Goal: Information Seeking & Learning: Learn about a topic

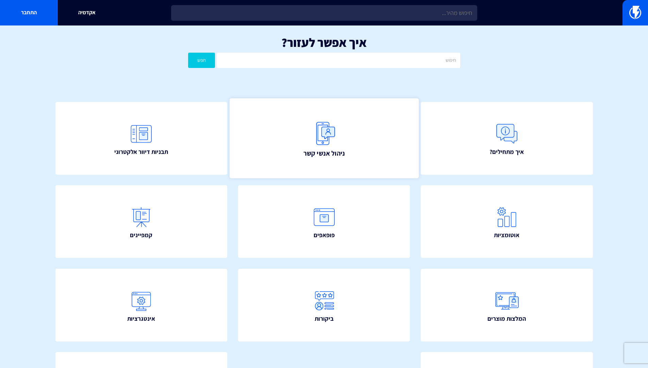
click at [319, 129] on img at bounding box center [324, 134] width 30 height 30
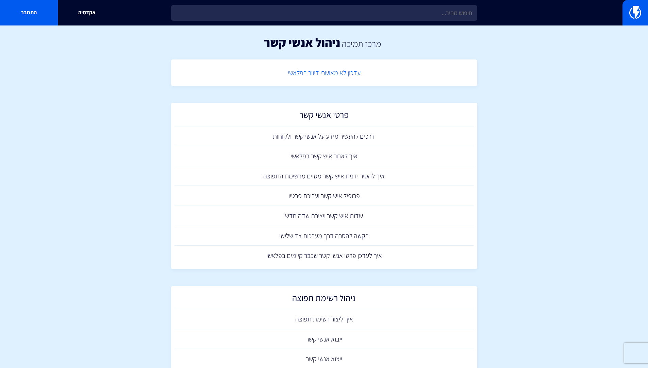
click at [321, 71] on link "עדכון לא מאושרי דיוור בפלאשי" at bounding box center [323, 73] width 299 height 20
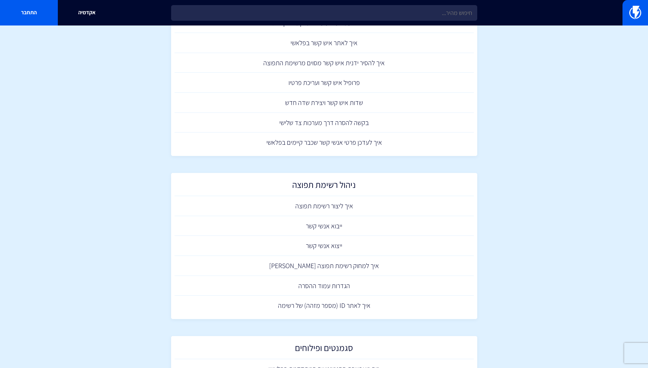
scroll to position [204, 0]
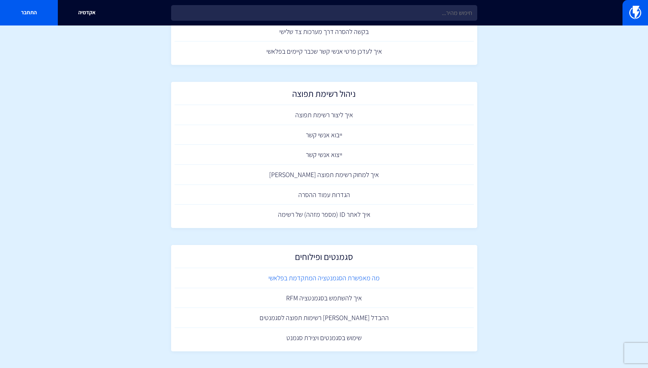
click at [358, 279] on link "מה מאפשרת הסגמנטציה המתקדמת בפלאשי" at bounding box center [323, 278] width 299 height 20
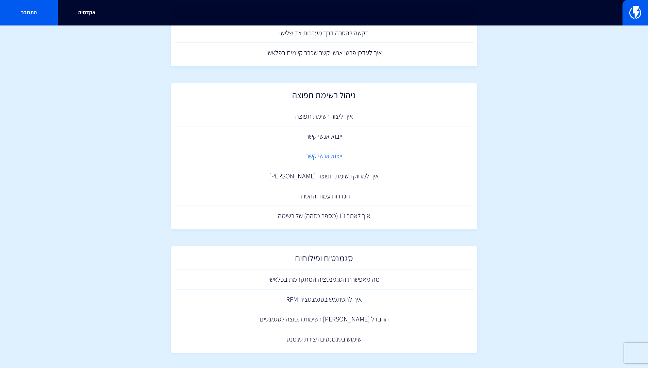
scroll to position [204, 0]
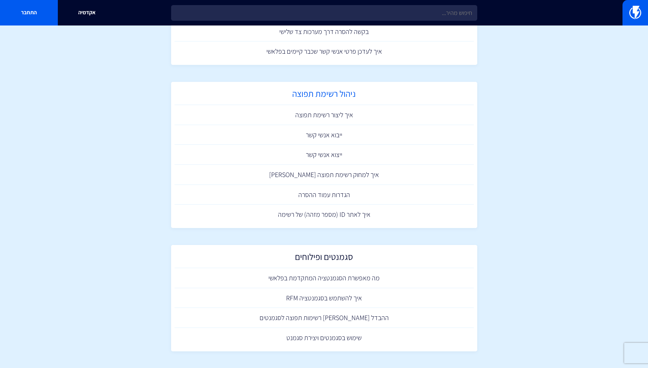
click at [346, 91] on h2 "ניהול רשימת תפוצה" at bounding box center [324, 95] width 292 height 13
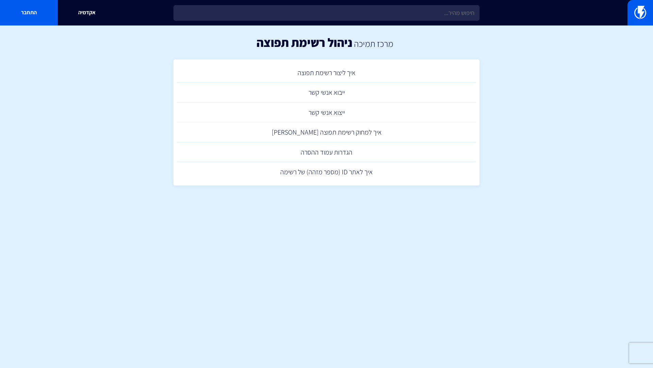
click at [299, 203] on html "מוצרים שיווק אוטומטי הפכו את השיווק לאוטומטי דיוור אלקטרוני שלחו את המסר הנכון …" at bounding box center [326, 101] width 653 height 203
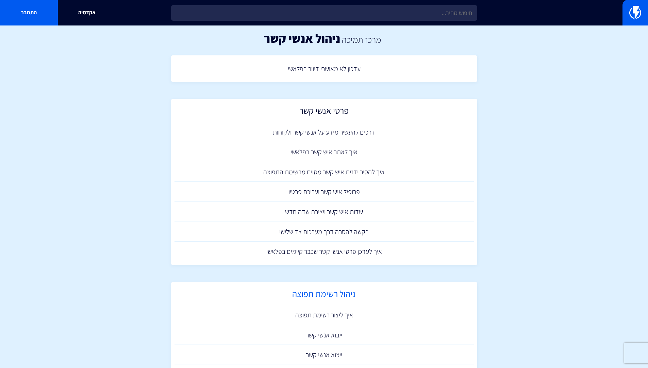
scroll to position [204, 0]
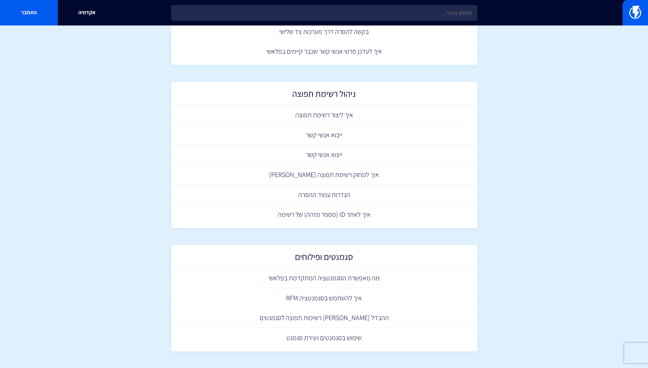
click at [100, 144] on section "מרכז תמיכה ניהול אנשי קשר עדכון לא מאושרי דיוור בפלאשי פרטי אנשי קשר דרכים להעש…" at bounding box center [324, 95] width 648 height 548
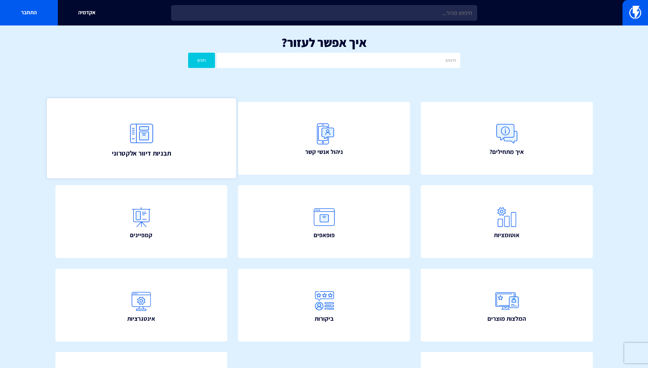
scroll to position [88, 0]
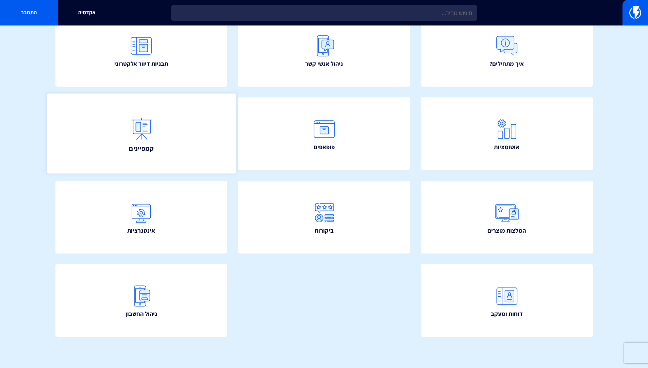
click at [137, 141] on img at bounding box center [141, 129] width 30 height 30
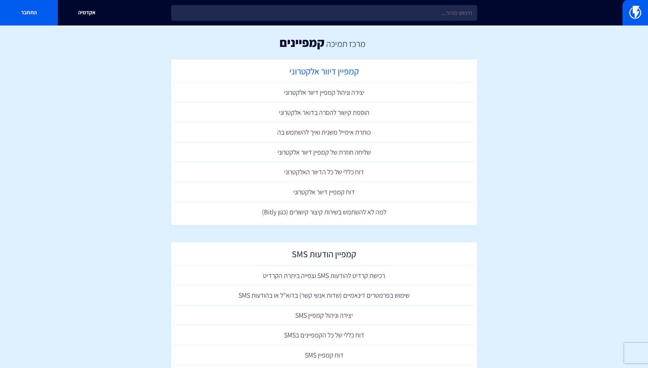
click at [335, 70] on h2 "קמפיין דיוור אלקטרוני" at bounding box center [324, 72] width 292 height 13
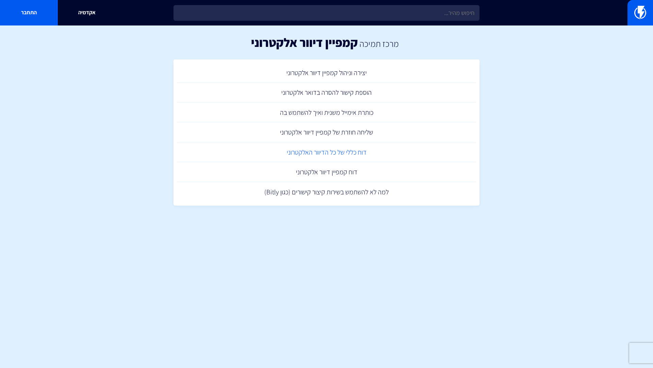
click at [322, 154] on link "דוח כללי של כל הדיוור האלקטרוני" at bounding box center [326, 153] width 299 height 20
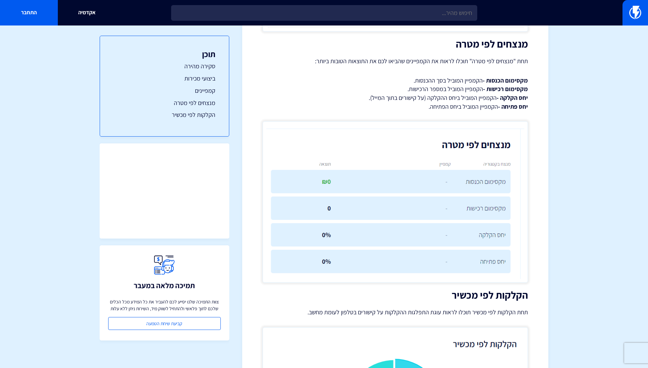
scroll to position [909, 0]
